Goal: Task Accomplishment & Management: Manage account settings

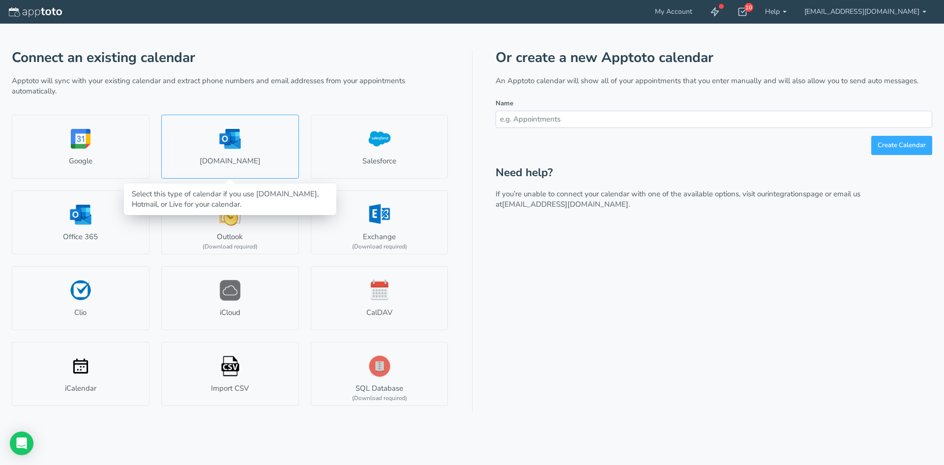
click at [233, 142] on link "[DOMAIN_NAME]" at bounding box center [230, 147] width 138 height 64
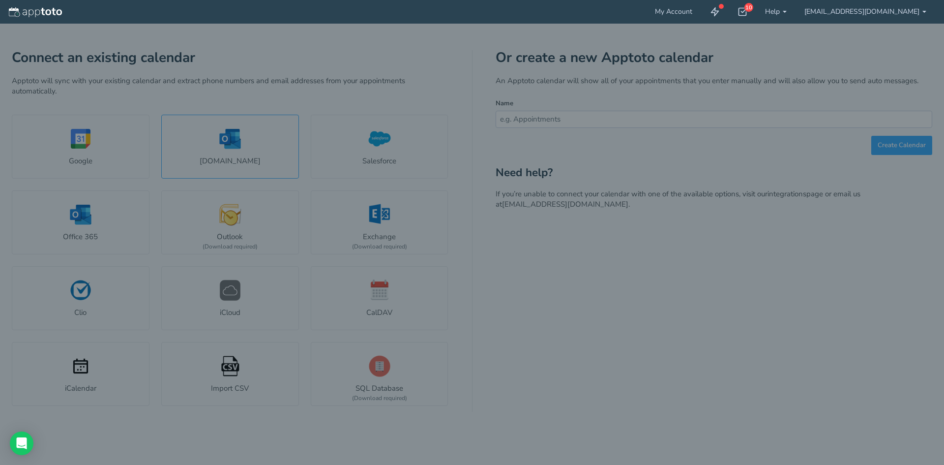
click at [233, 142] on body "My Account 10 Getting Started Checklist Hide completed Refresh Remove Checklist…" at bounding box center [472, 232] width 944 height 465
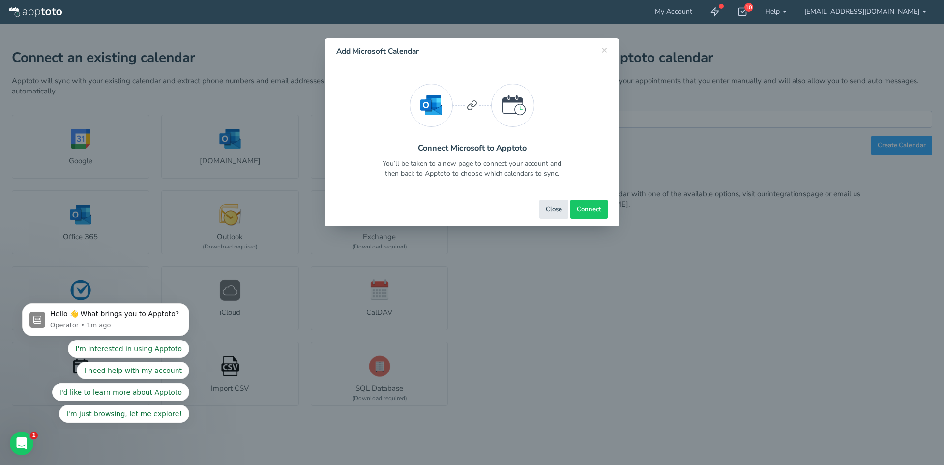
click at [611, 53] on div "× Close Add Microsoft Calendar" at bounding box center [472, 51] width 295 height 26
click at [609, 48] on div "× Close Add Microsoft Calendar" at bounding box center [472, 51] width 295 height 26
click at [608, 48] on div "× Close Add Microsoft Calendar" at bounding box center [472, 51] width 295 height 26
click at [607, 50] on span "×" at bounding box center [605, 50] width 6 height 14
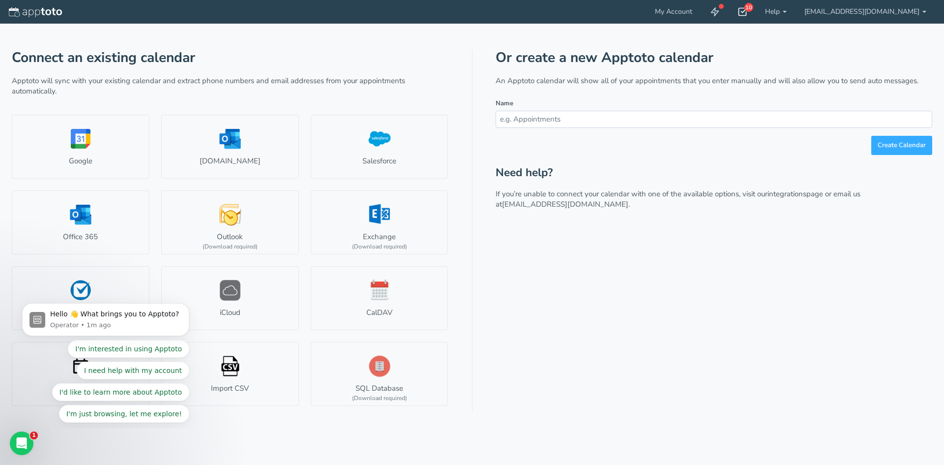
click at [748, 13] on icon at bounding box center [743, 12] width 10 height 10
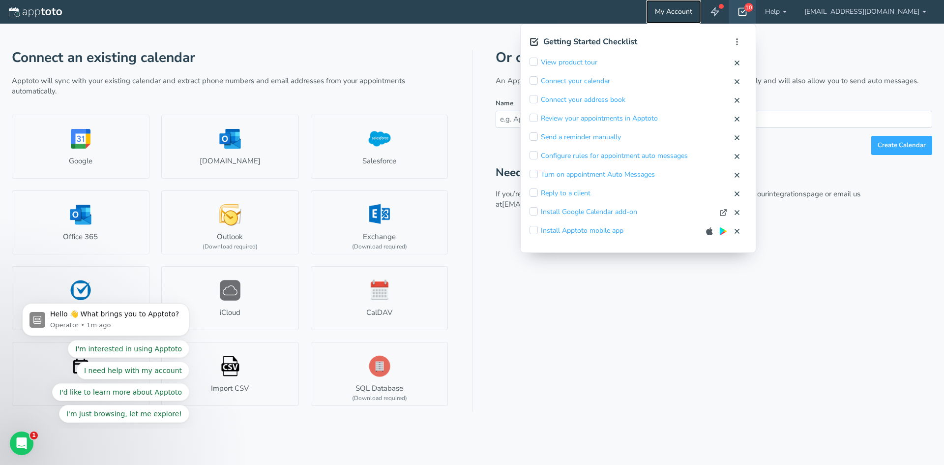
click at [701, 15] on link "My Account" at bounding box center [673, 12] width 55 height 24
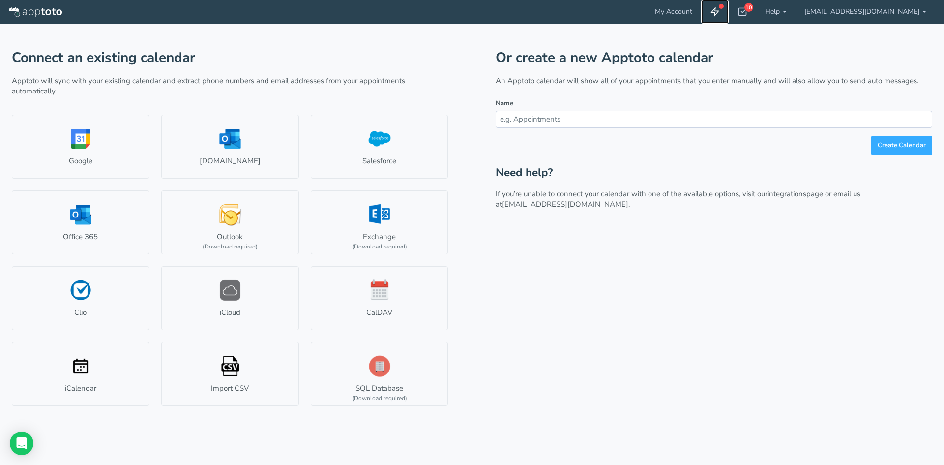
click at [729, 9] on link at bounding box center [715, 12] width 28 height 24
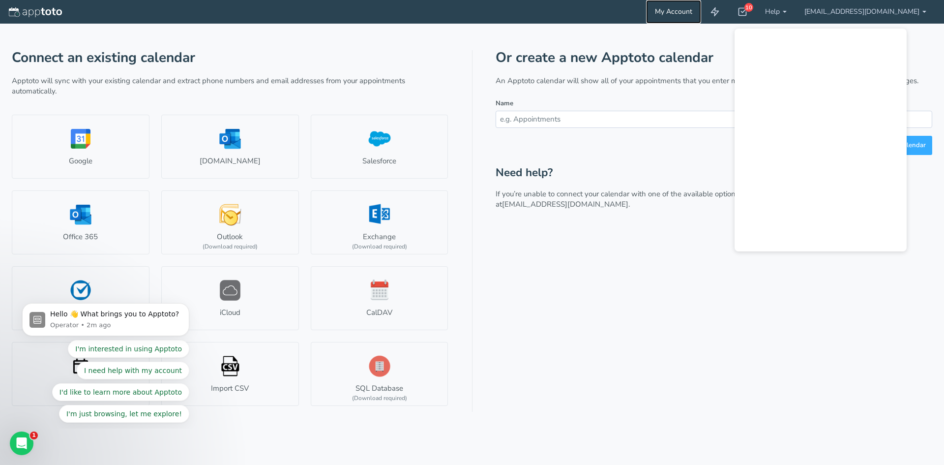
click at [701, 15] on link "My Account" at bounding box center [673, 12] width 55 height 24
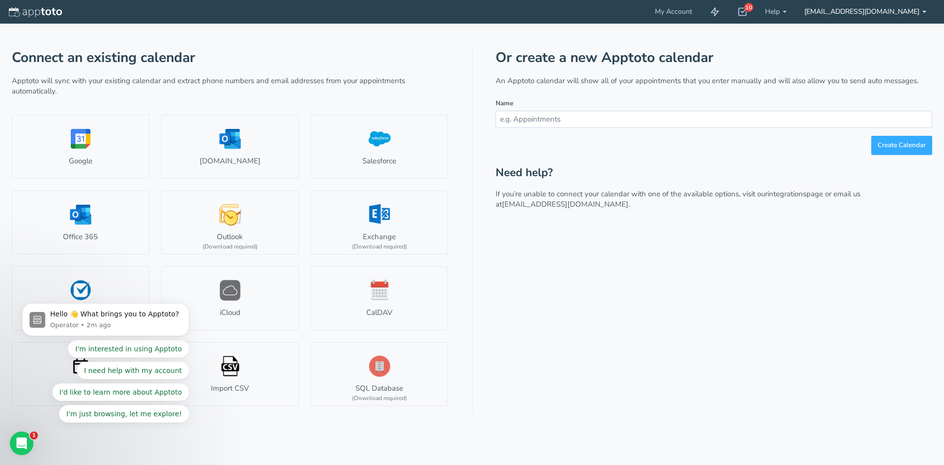
click at [913, 16] on link "[EMAIL_ADDRESS][DOMAIN_NAME]" at bounding box center [866, 12] width 140 height 24
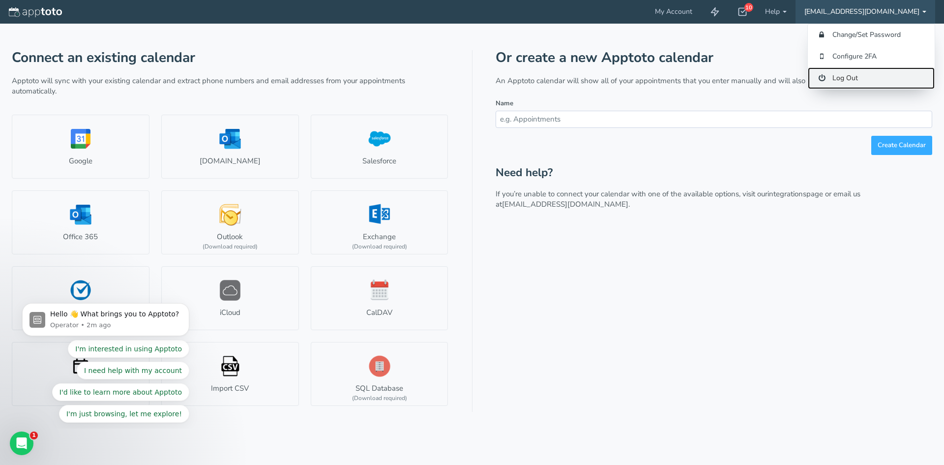
click at [898, 76] on link "Log Out" at bounding box center [871, 78] width 127 height 22
